Goal: Check status: Check status

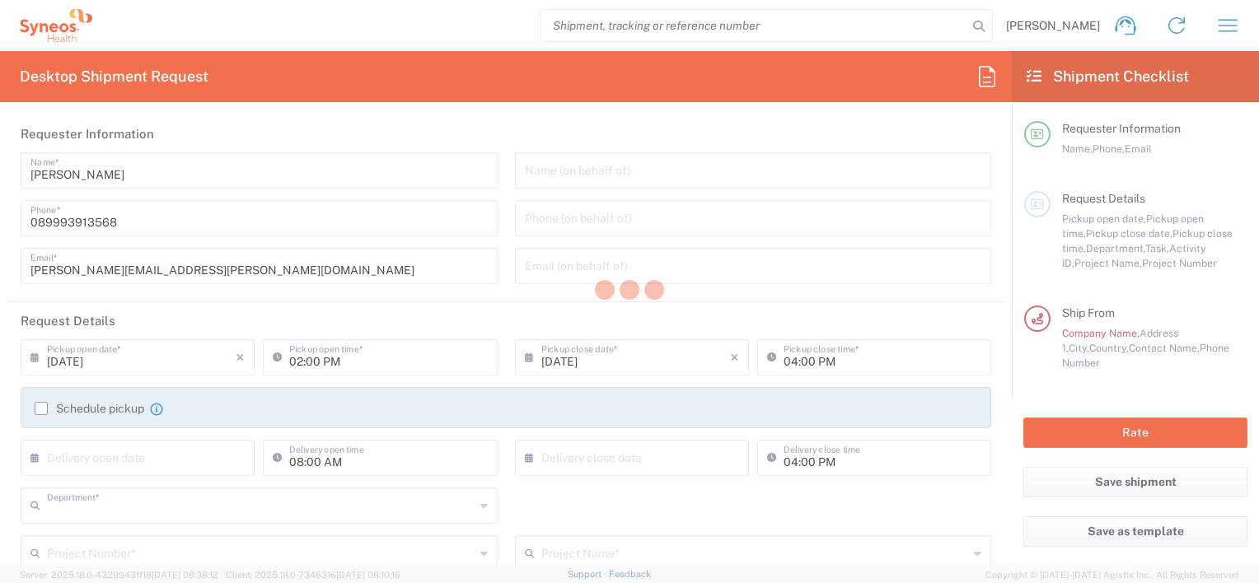
type input "3243"
type input "[GEOGRAPHIC_DATA]"
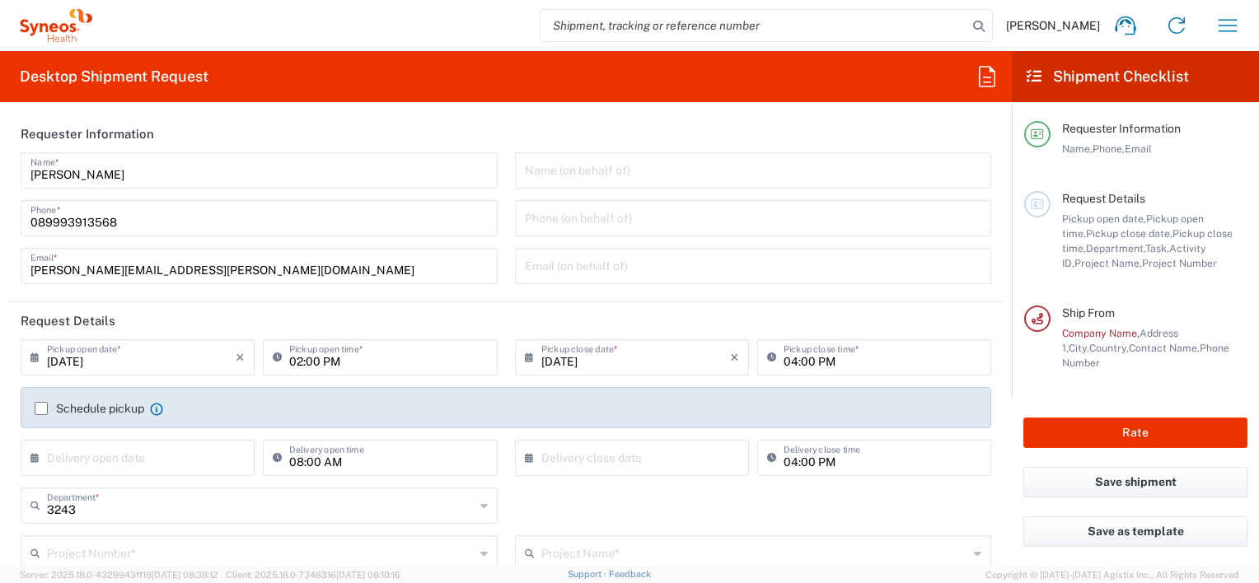
type input "Syneos Health Germany GMBH"
click at [1216, 20] on icon "button" at bounding box center [1227, 25] width 26 height 26
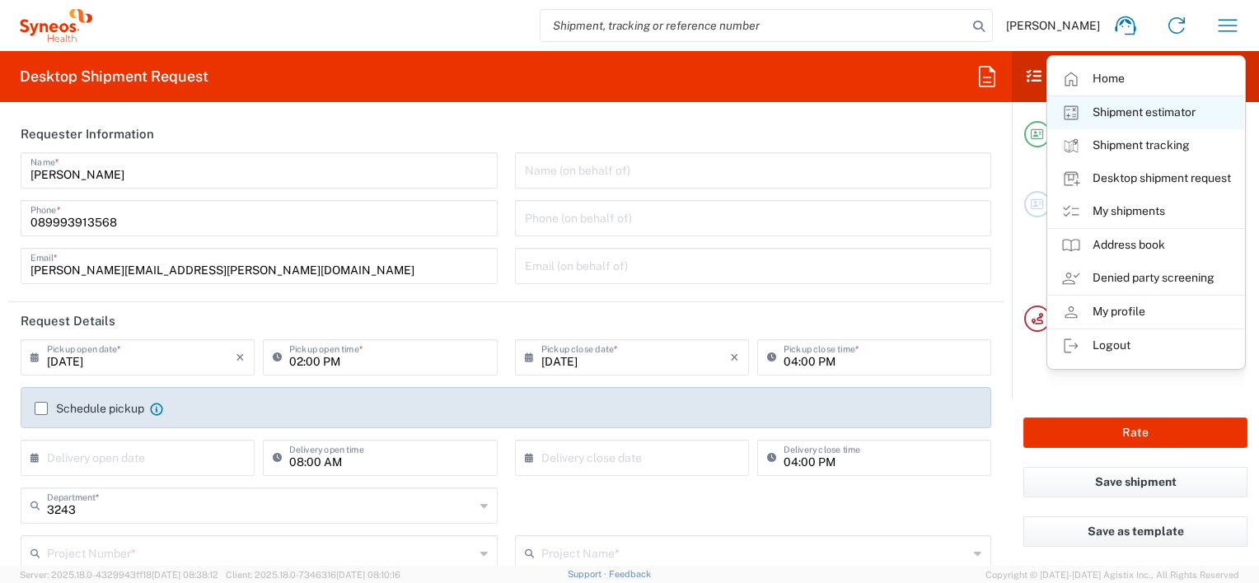
click at [1138, 111] on link "Shipment estimator" at bounding box center [1146, 112] width 196 height 33
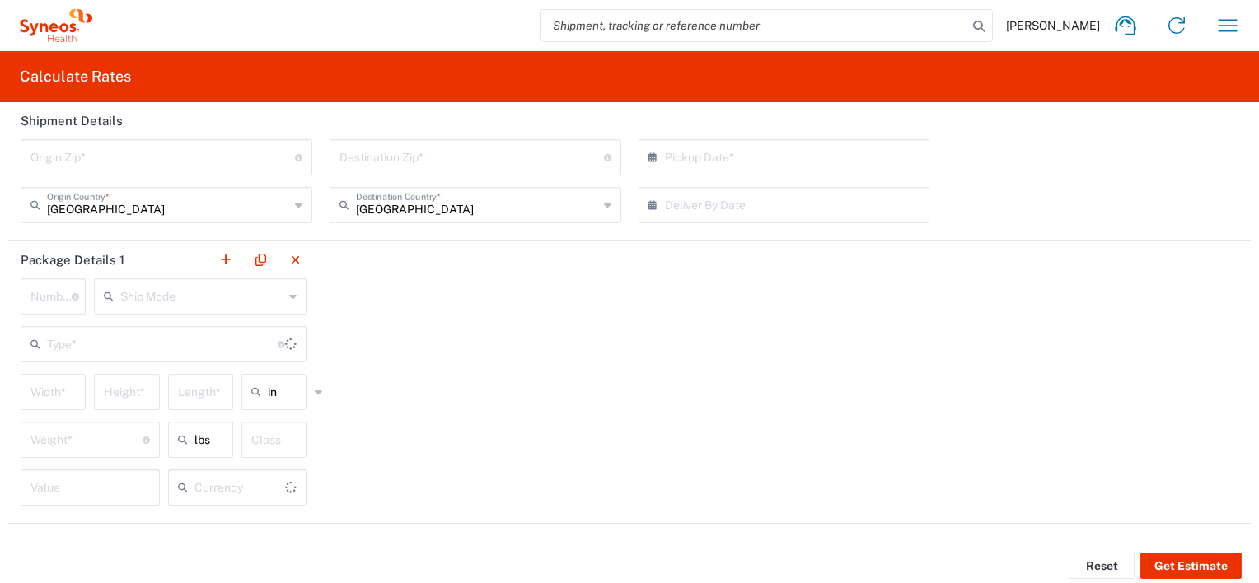
type input "US Dollar"
click at [1216, 32] on icon "button" at bounding box center [1227, 25] width 26 height 26
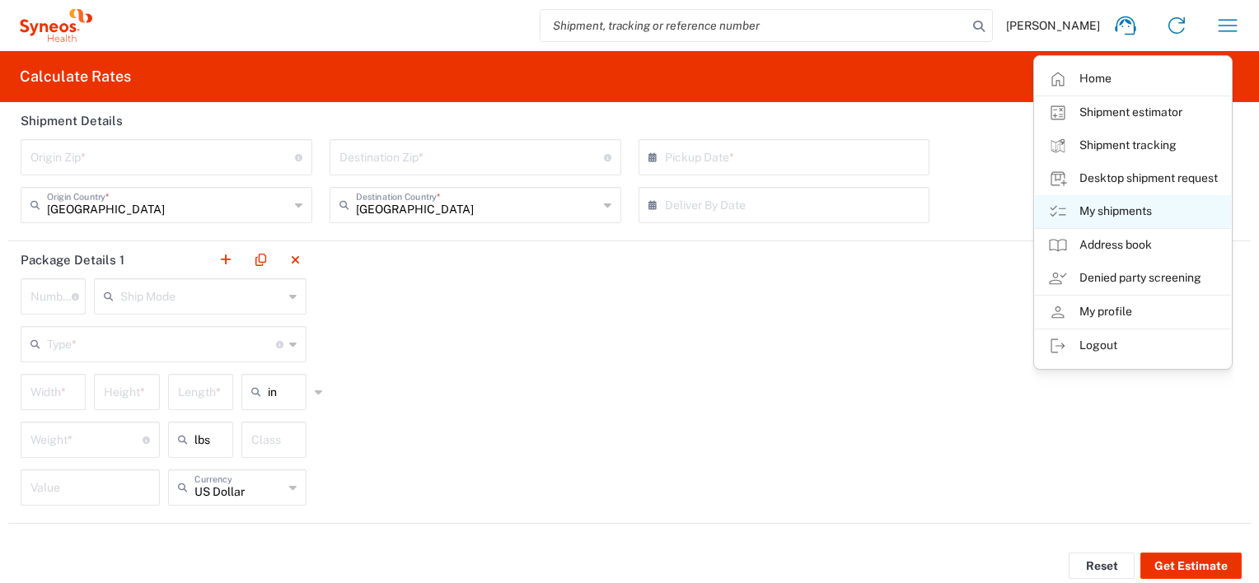
click at [1121, 207] on link "My shipments" at bounding box center [1133, 211] width 196 height 33
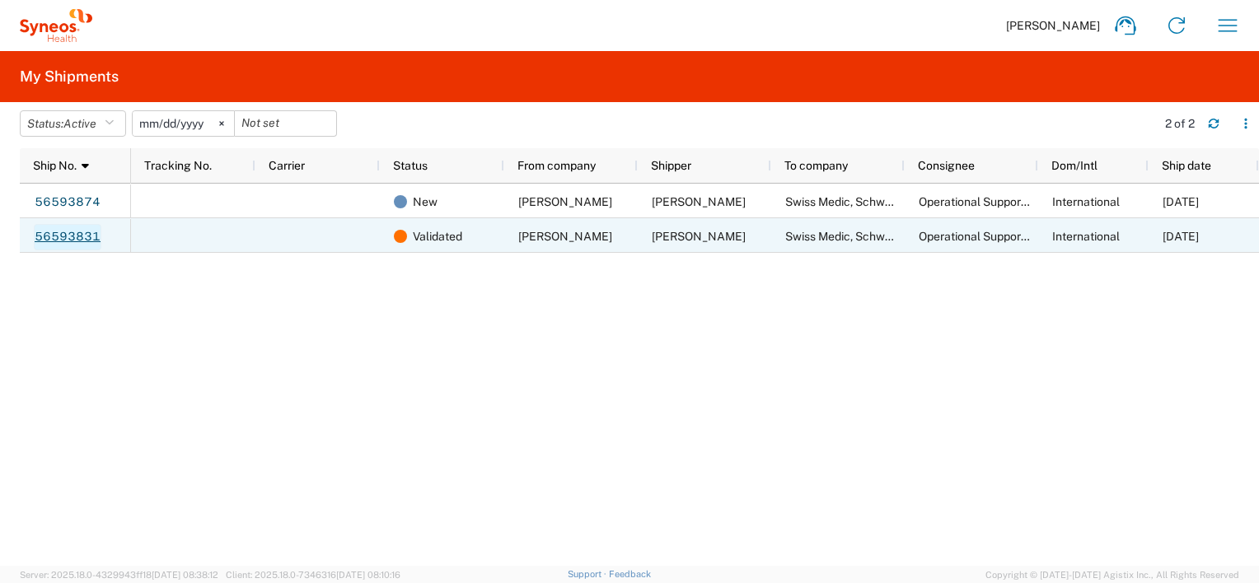
click at [55, 234] on link "56593831" at bounding box center [68, 237] width 68 height 26
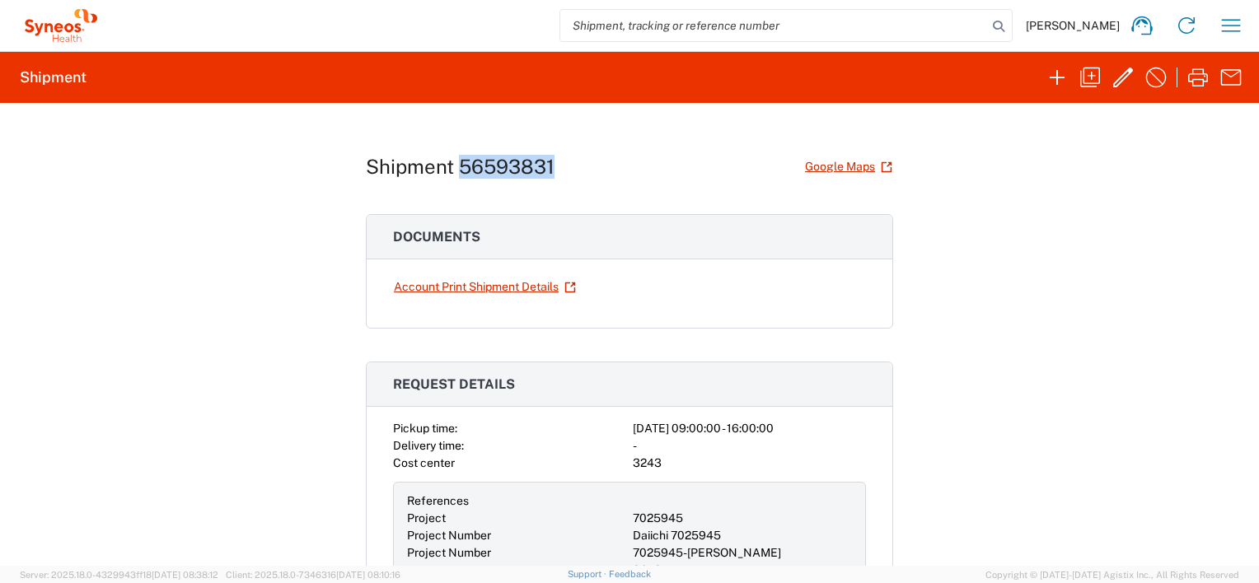
drag, startPoint x: 454, startPoint y: 165, endPoint x: 552, endPoint y: 155, distance: 98.5
click at [552, 155] on div "Shipment 56593831 Google Maps" at bounding box center [629, 166] width 527 height 29
copy h1 "56593831"
